Goal: Information Seeking & Learning: Learn about a topic

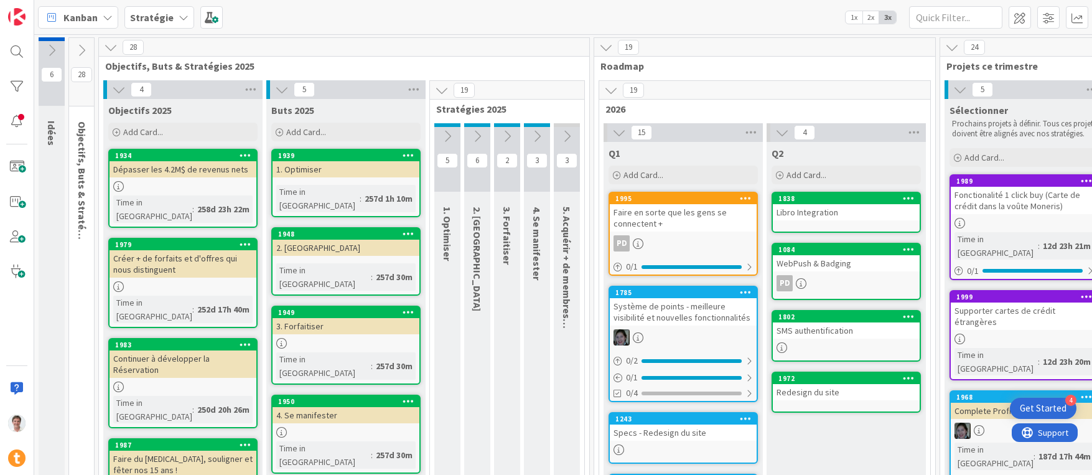
scroll to position [2, 681]
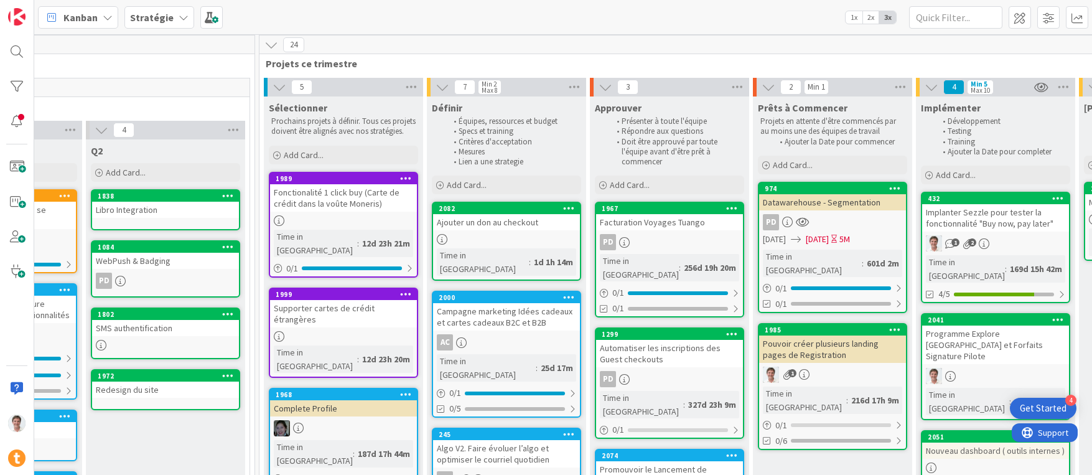
click at [179, 19] on icon at bounding box center [184, 17] width 10 height 10
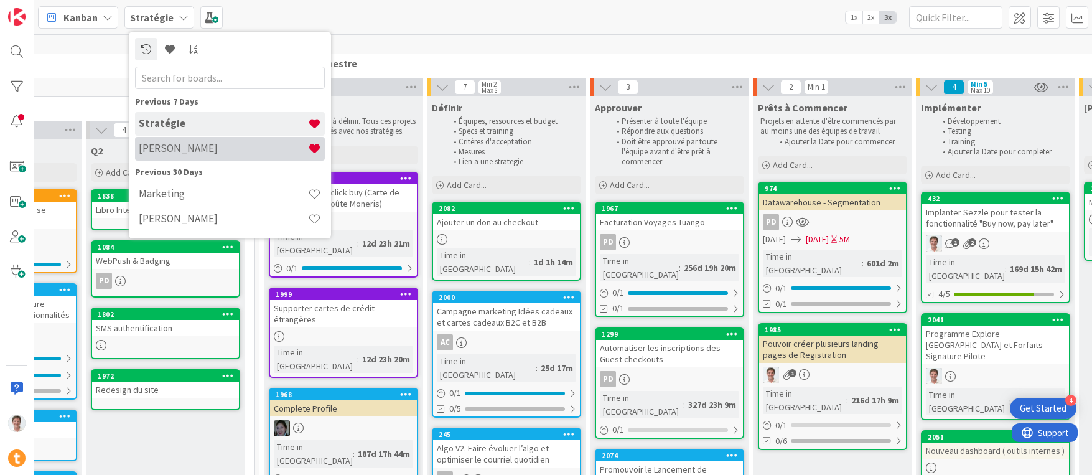
click at [180, 146] on h4 "[PERSON_NAME]" at bounding box center [223, 148] width 169 height 12
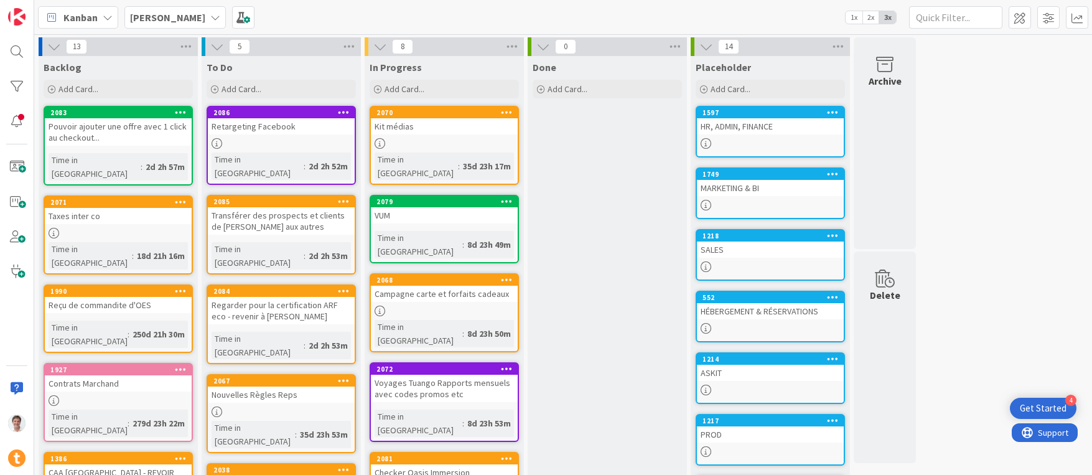
click at [738, 306] on div "HÉBERGEMENT & RÉSERVATIONS" at bounding box center [770, 311] width 147 height 16
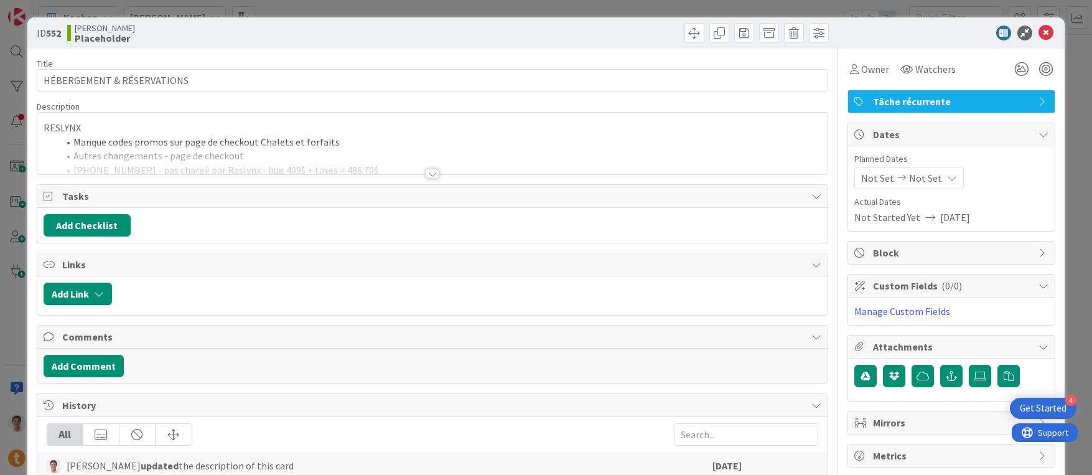
click at [428, 175] on div at bounding box center [433, 174] width 14 height 10
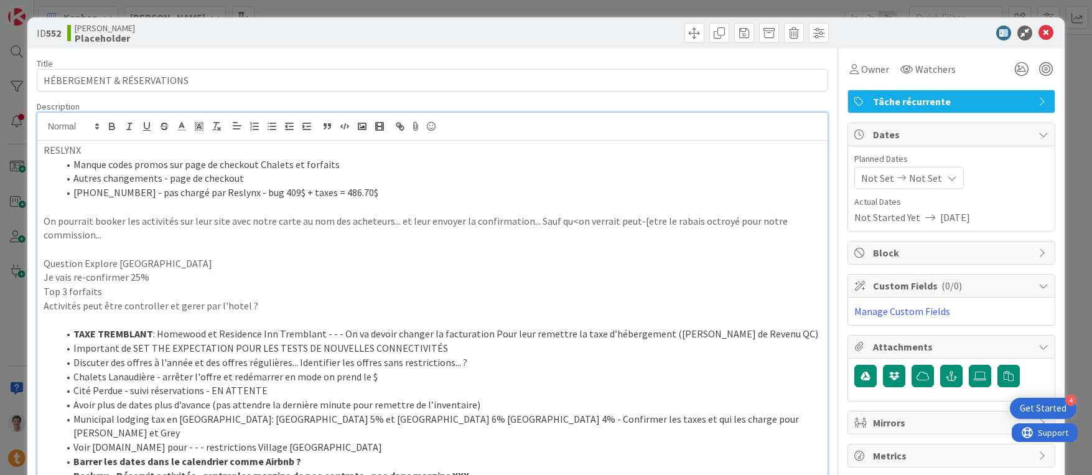
click at [241, 180] on li "Autres changements - page de checkout" at bounding box center [439, 178] width 763 height 14
click at [183, 212] on p at bounding box center [433, 207] width 778 height 14
